Goal: Communication & Community: Answer question/provide support

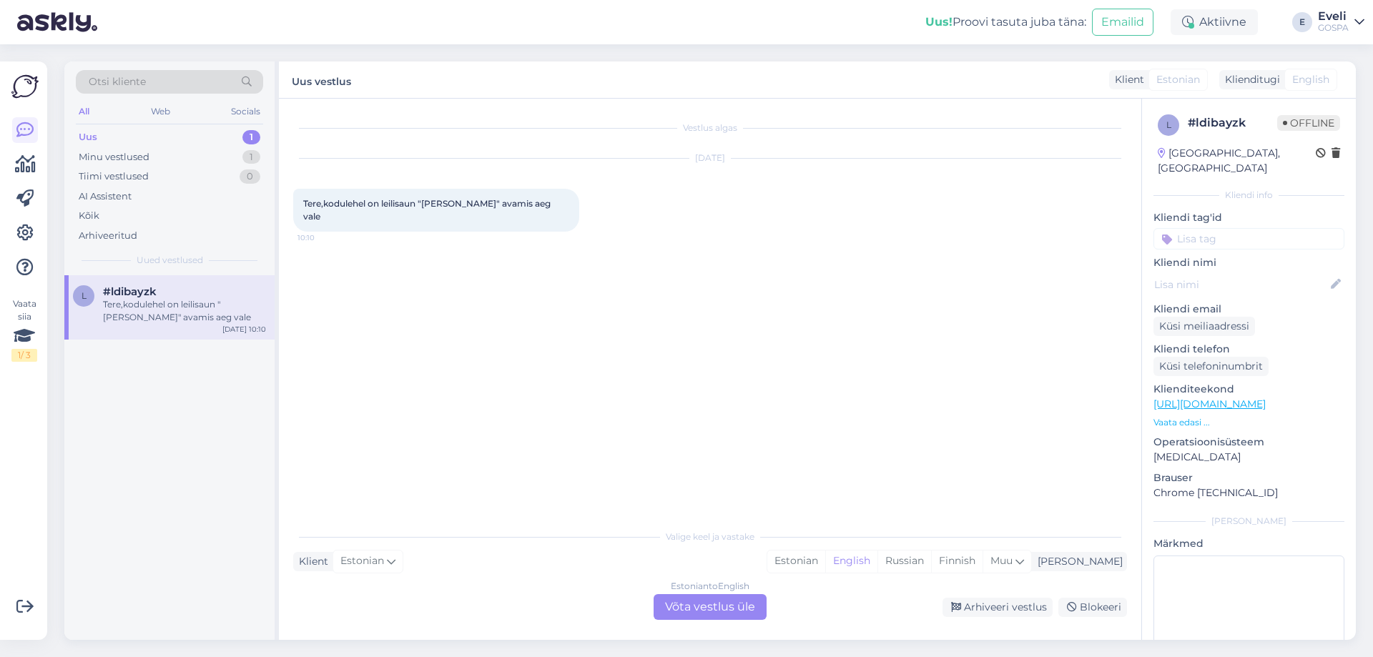
click at [174, 312] on div "Tere,kodulehel on leilisaun "[PERSON_NAME]" avamis aeg vale" at bounding box center [184, 311] width 163 height 26
click at [209, 154] on div "Minu vestlused 1" at bounding box center [169, 157] width 187 height 20
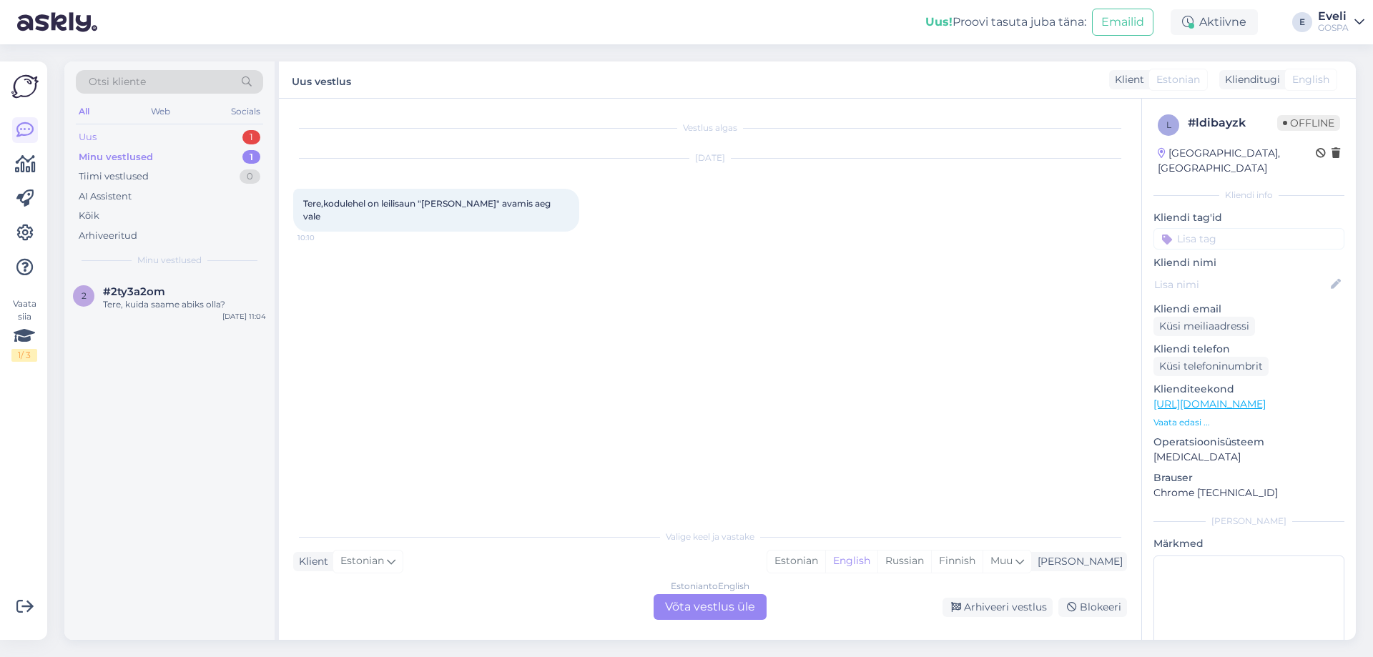
click at [192, 132] on div "Uus 1" at bounding box center [169, 137] width 187 height 20
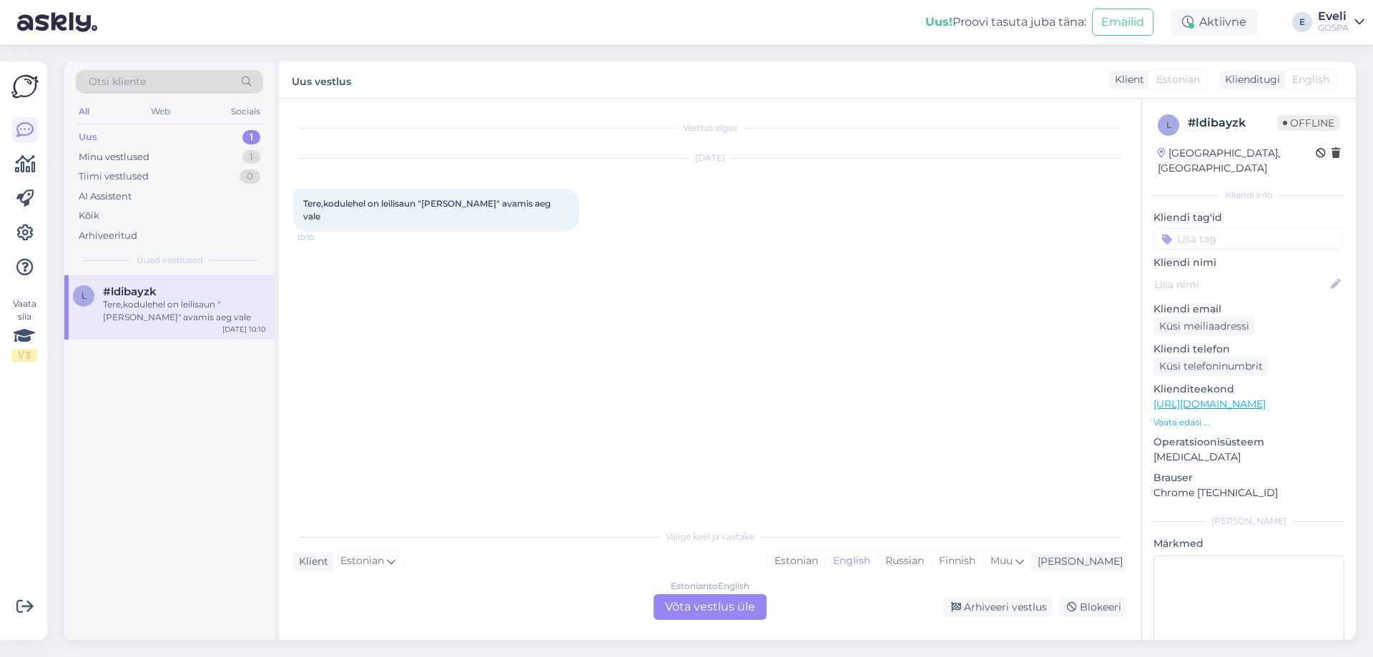
click at [199, 310] on div "Tere,kodulehel on leilisaun "[PERSON_NAME]" avamis aeg vale" at bounding box center [184, 311] width 163 height 26
click at [187, 136] on div "Uus 1" at bounding box center [169, 137] width 187 height 20
click at [177, 157] on div "Minu vestlused 1" at bounding box center [169, 157] width 187 height 20
click at [173, 304] on div "Tere, kuida saame abiks olla?" at bounding box center [184, 304] width 163 height 13
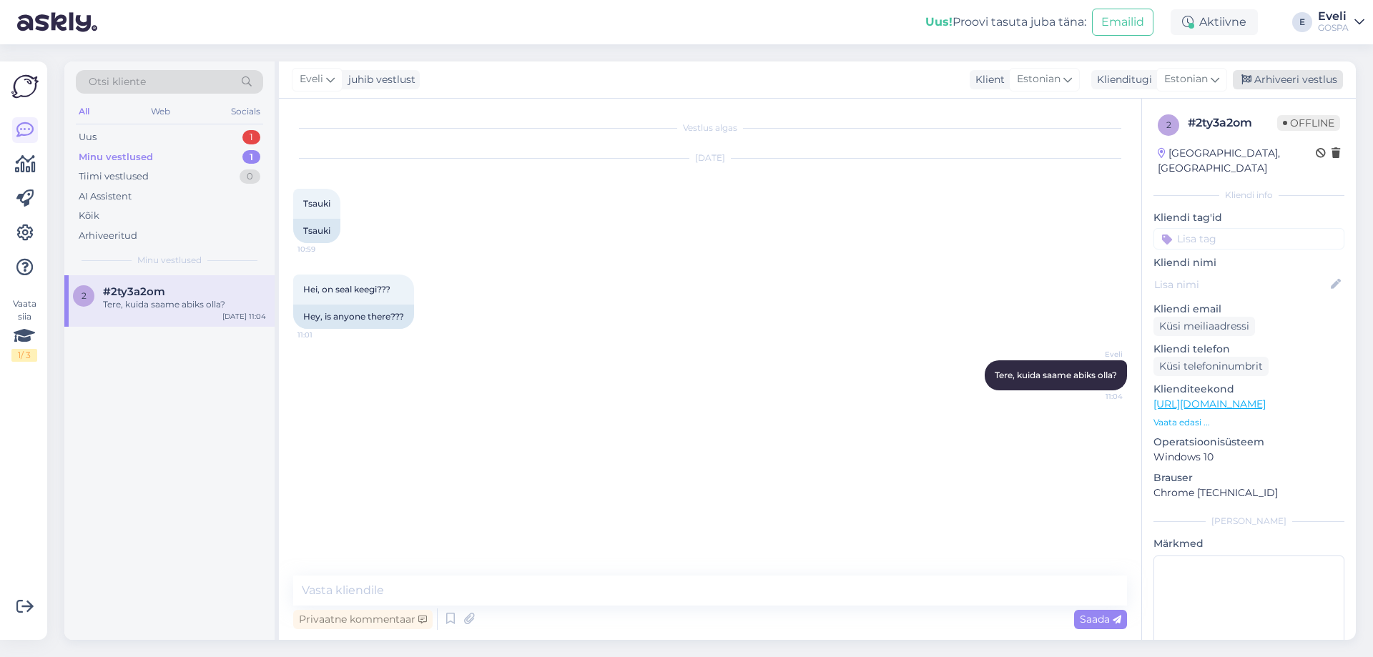
click at [1283, 75] on div "Arhiveeri vestlus" at bounding box center [1288, 79] width 110 height 19
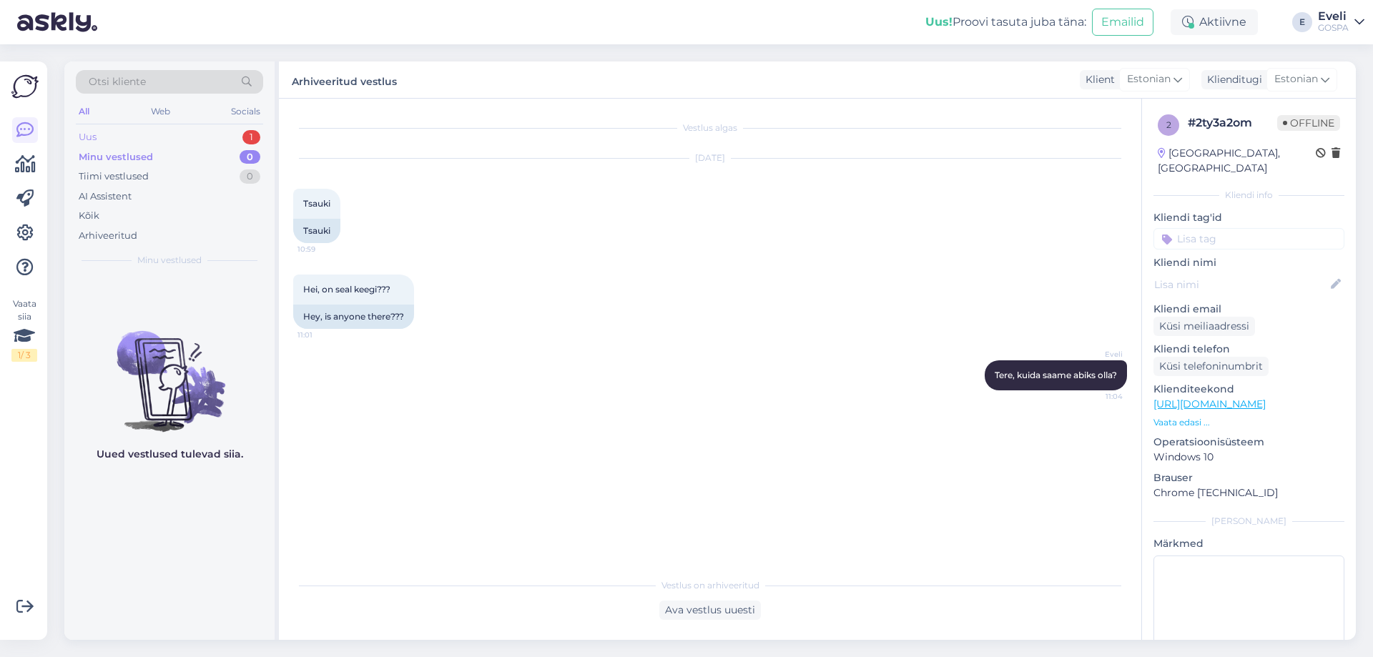
click at [186, 136] on div "Uus 1" at bounding box center [169, 137] width 187 height 20
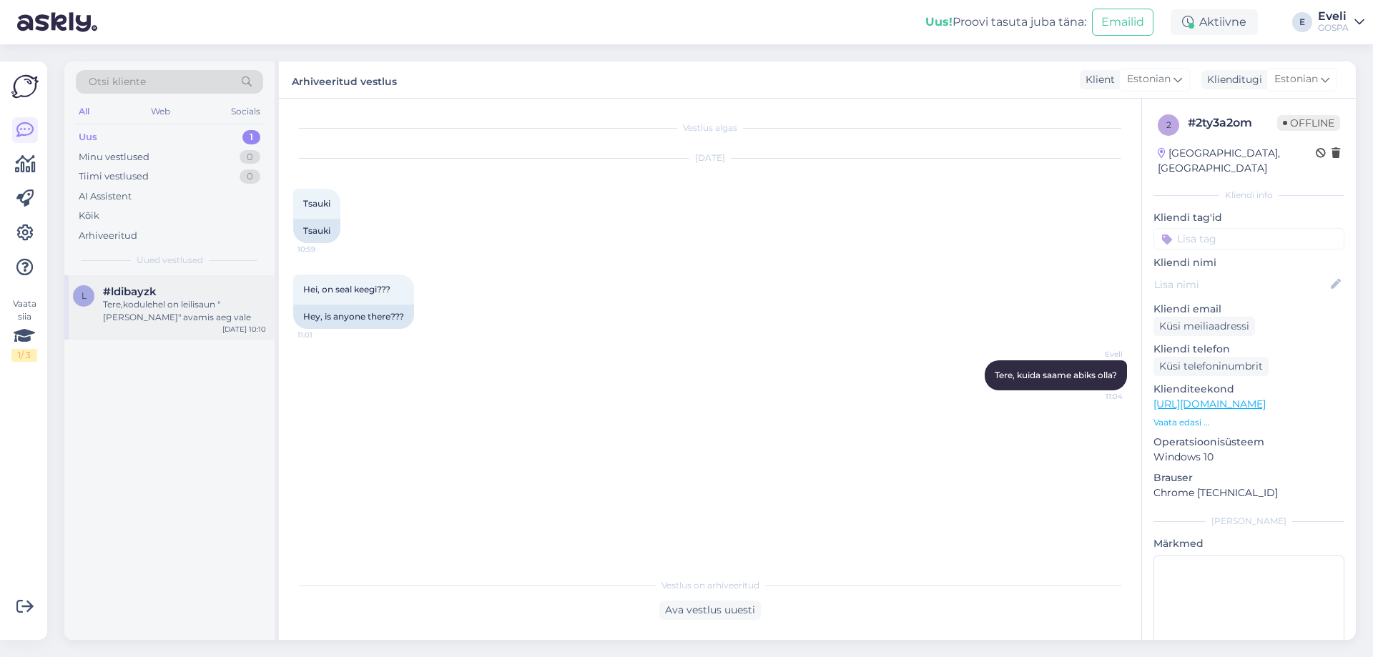
click at [164, 303] on div "Tere,kodulehel on leilisaun "[PERSON_NAME]" avamis aeg vale" at bounding box center [184, 311] width 163 height 26
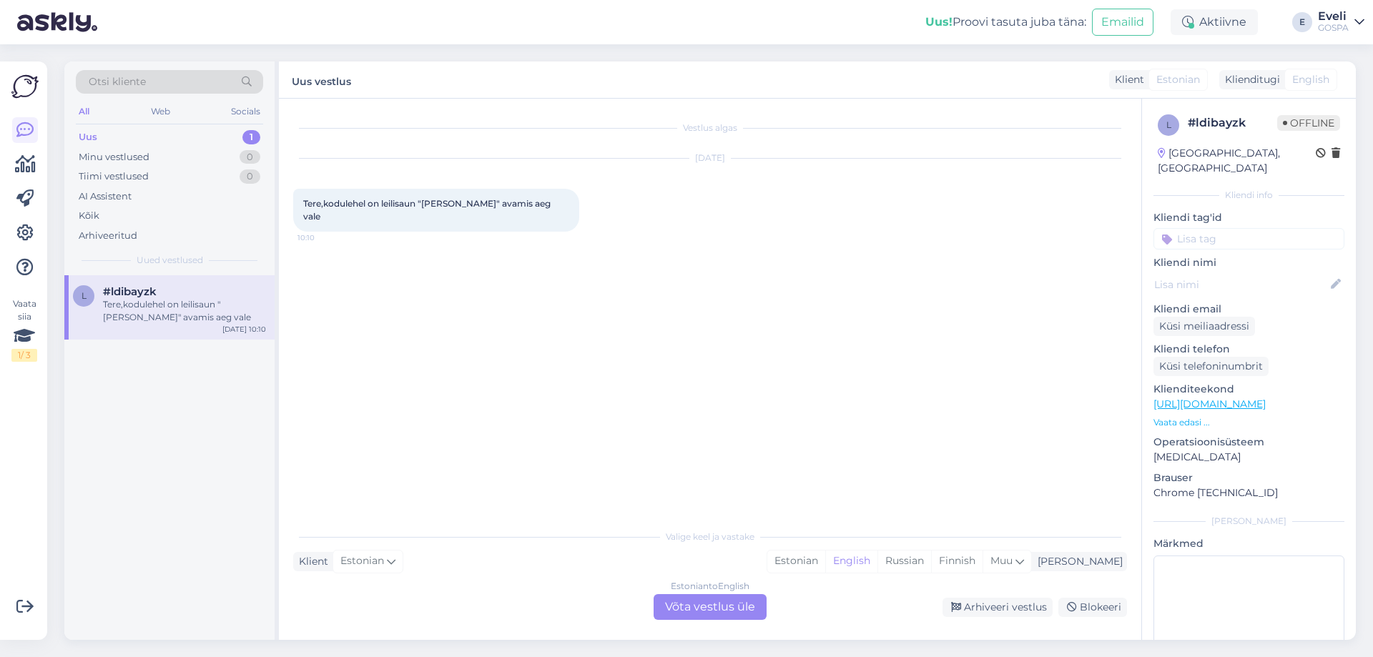
click at [718, 616] on div "Estonian to English Võta vestlus üle" at bounding box center [709, 607] width 113 height 26
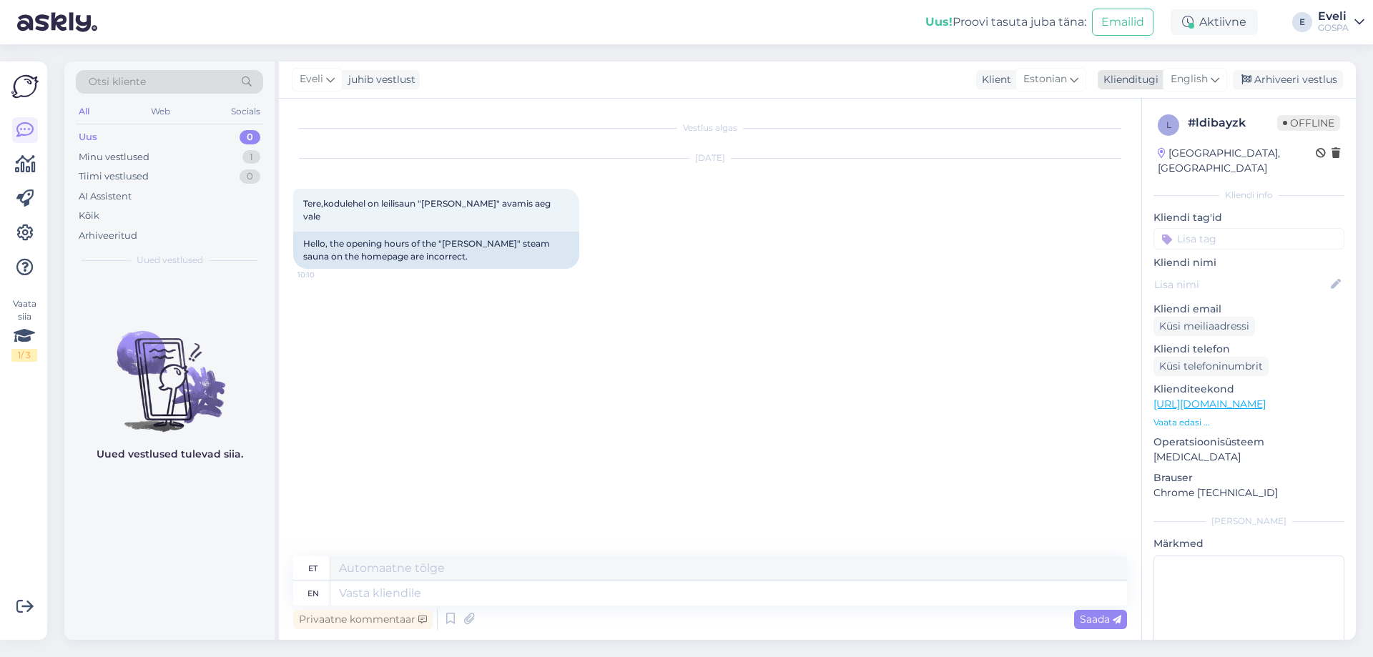
click at [1177, 81] on span "English" at bounding box center [1188, 79] width 37 height 16
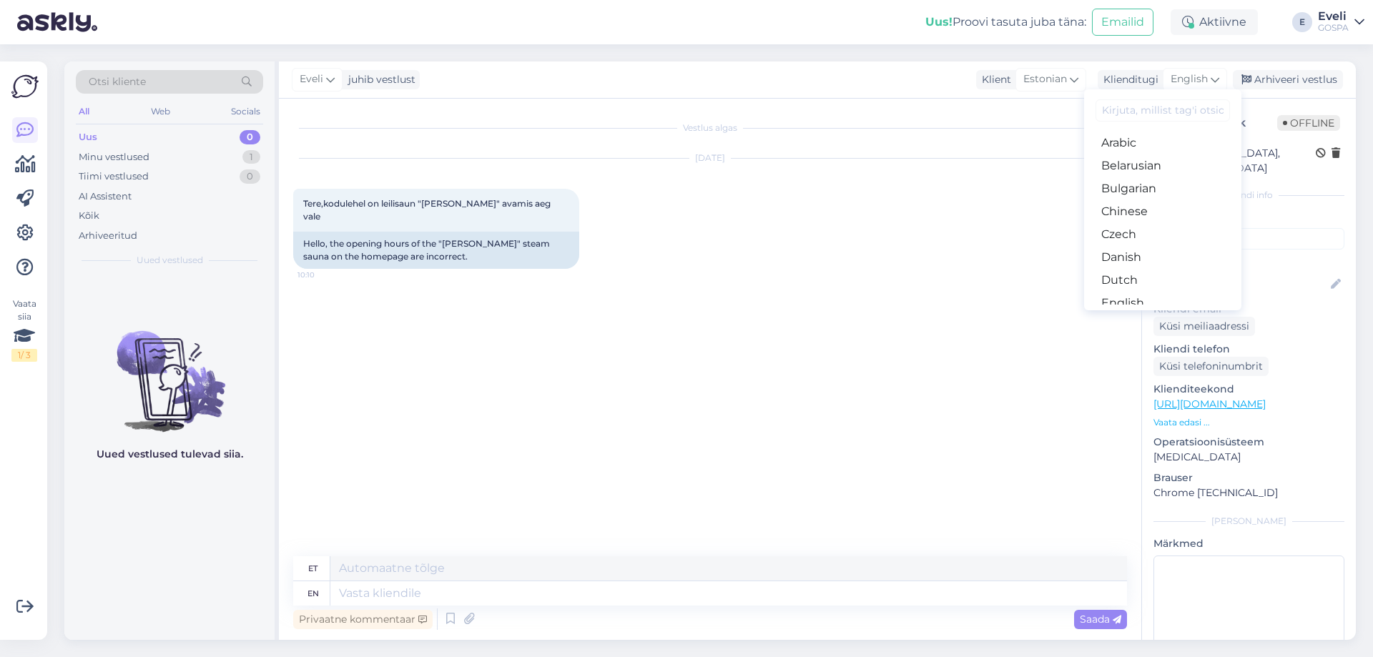
click at [1140, 315] on link "Estonian" at bounding box center [1162, 326] width 157 height 23
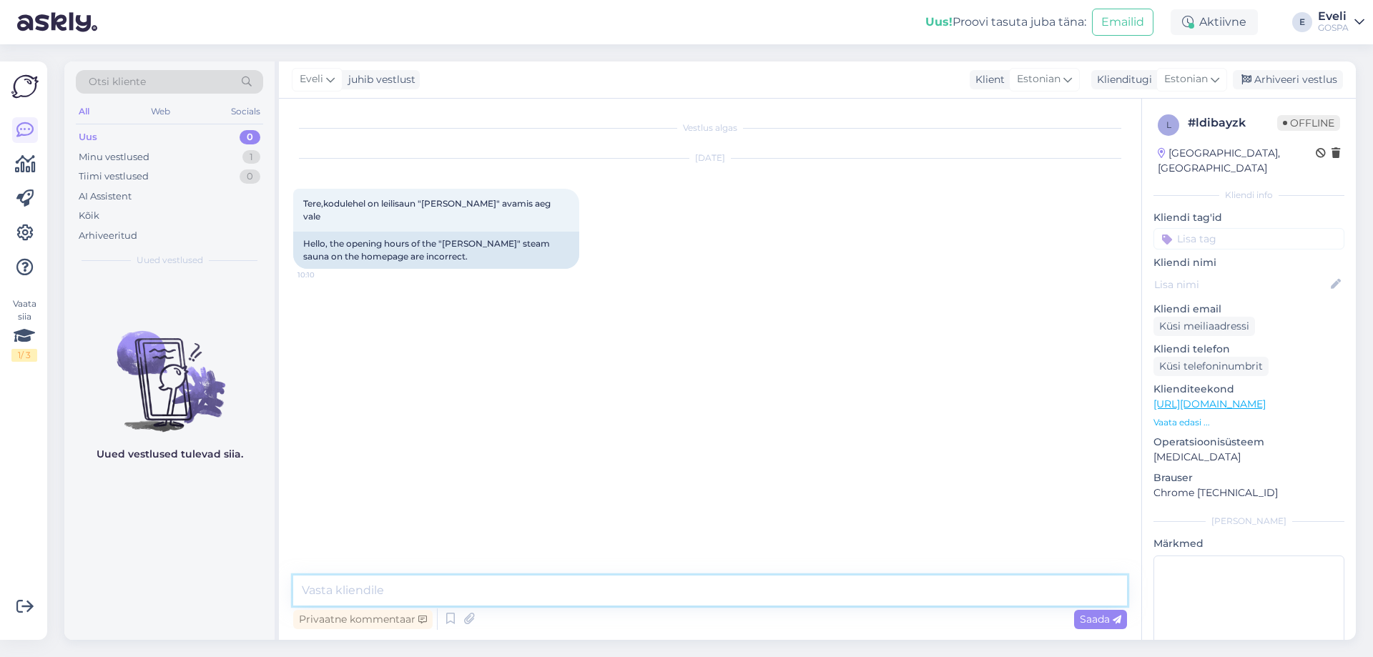
click at [440, 586] on textarea at bounding box center [710, 591] width 834 height 30
type textarea "Tere, Võtame teadmiseks"
click at [1335, 89] on div "Eveli juhib vestlust Klient Estonian Klienditugi Estonian Arabic Belarusian Bul…" at bounding box center [817, 79] width 1077 height 37
click at [1330, 76] on div "Arhiveeri vestlus" at bounding box center [1288, 79] width 110 height 19
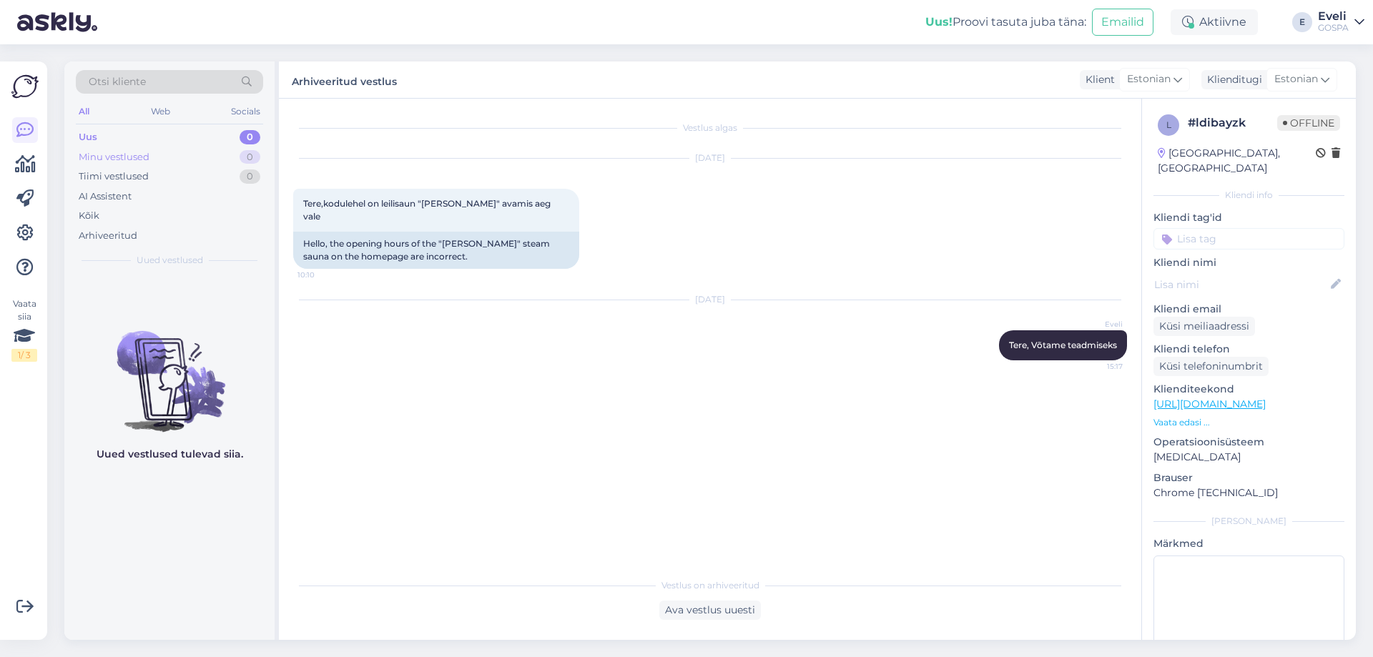
click at [212, 147] on div "Minu vestlused 0" at bounding box center [169, 157] width 187 height 20
click at [187, 134] on div "Uus 0" at bounding box center [169, 137] width 187 height 20
